Goal: Task Accomplishment & Management: Manage account settings

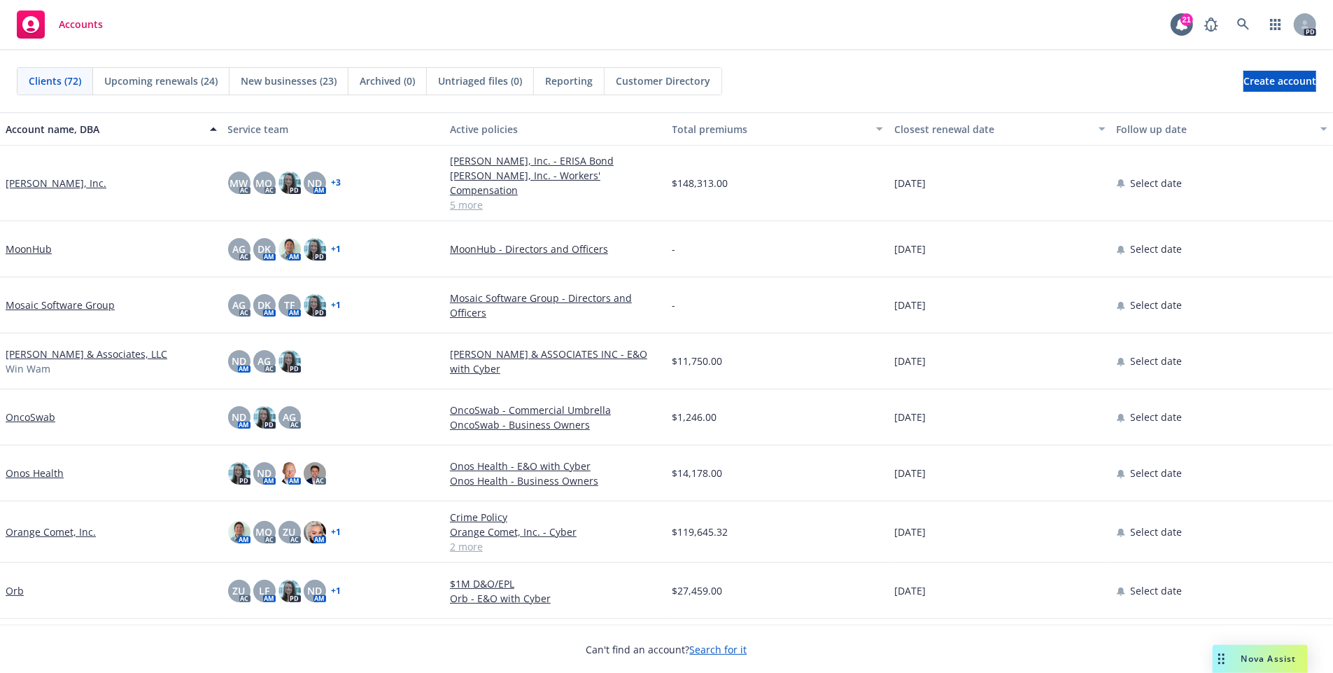
scroll to position [2577, 0]
click at [73, 524] on link "Orange Comet, Inc." at bounding box center [51, 531] width 90 height 15
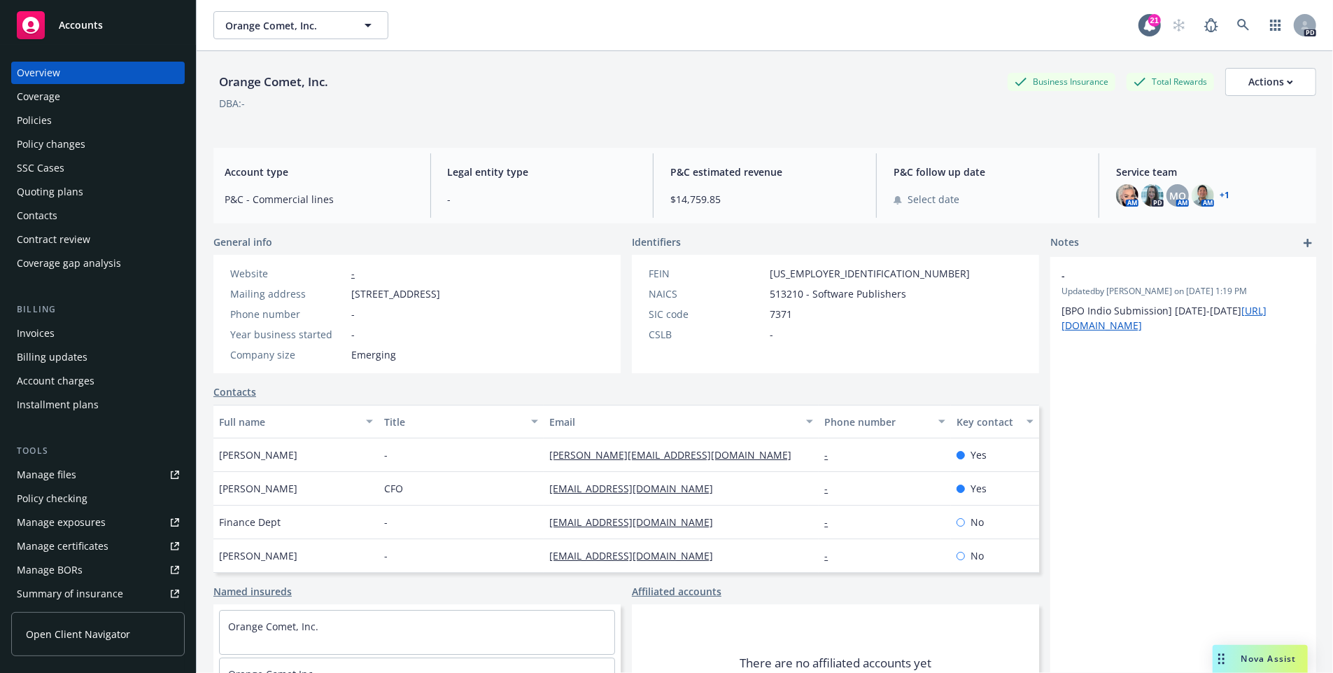
click at [1220, 198] on link "+ 1" at bounding box center [1225, 195] width 10 height 8
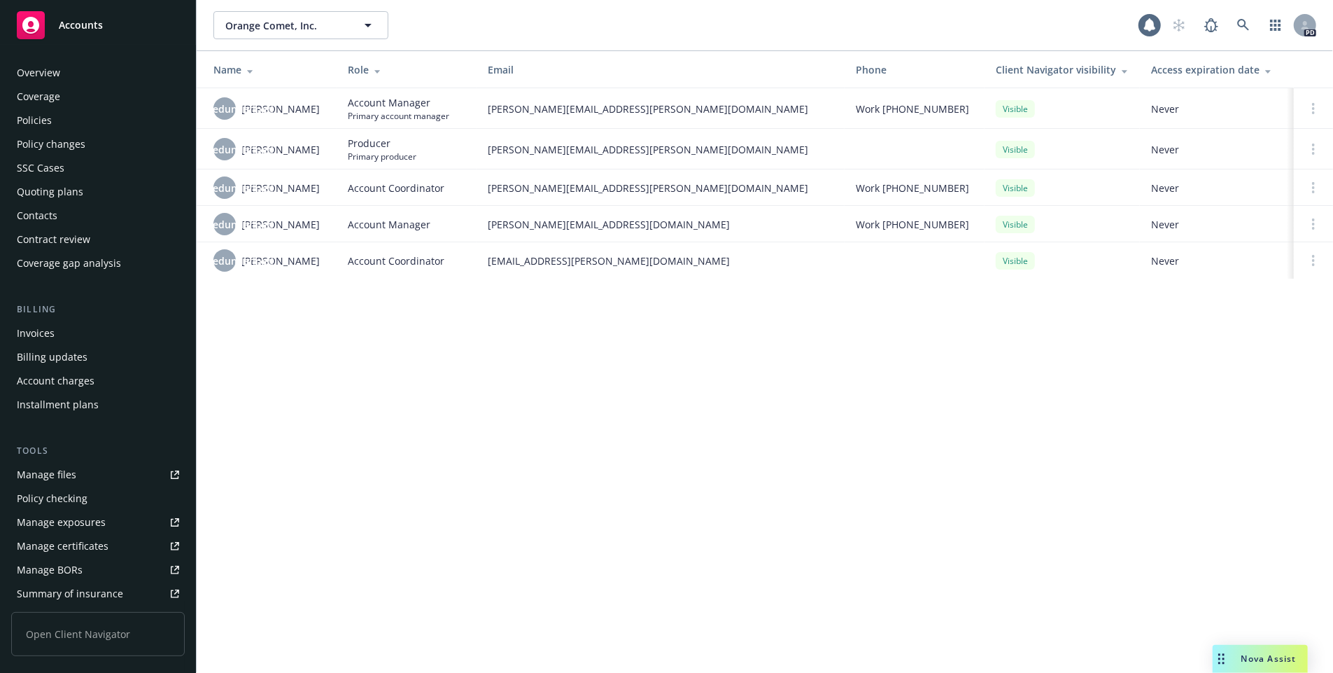
scroll to position [239, 0]
